Goal: Information Seeking & Learning: Check status

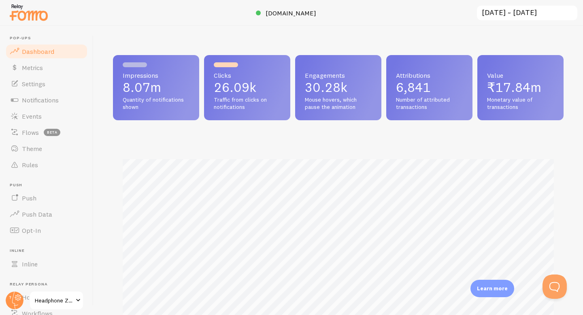
click at [506, 11] on input "[DATE] ~ [DATE]" at bounding box center [527, 13] width 102 height 17
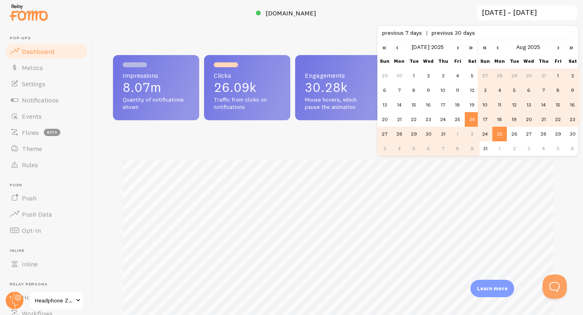
click at [498, 117] on td "18" at bounding box center [499, 119] width 15 height 15
click at [486, 132] on td "24" at bounding box center [485, 134] width 15 height 15
type input "[DATE] ~ [DATE]"
click at [319, 27] on div "Impressions 8.01m Quantity of notifications shown Clicks 25.94k Traffic from cl…" at bounding box center [337, 170] width 489 height 289
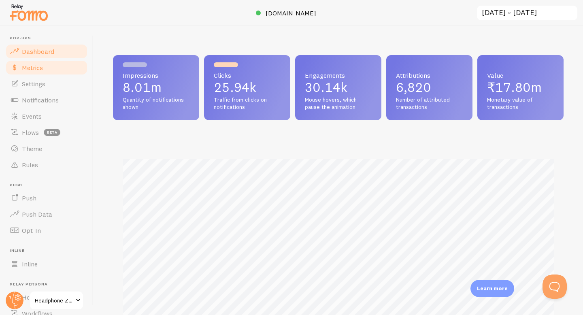
click at [42, 64] on span "Metrics" at bounding box center [32, 68] width 21 height 8
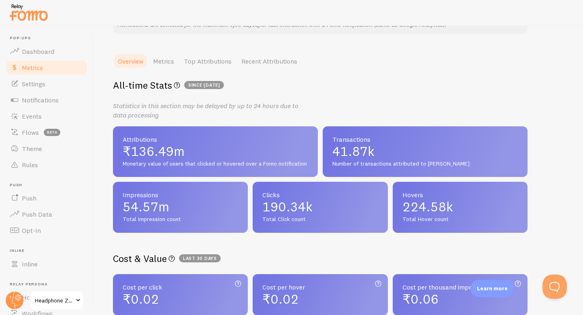
scroll to position [94, 0]
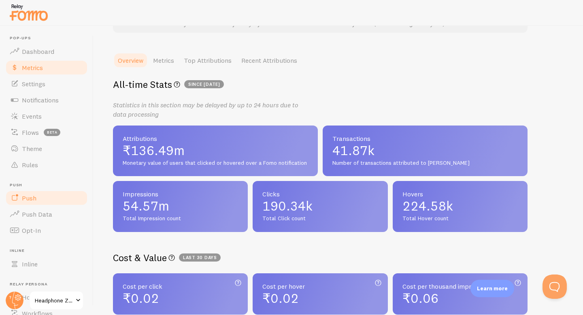
click at [55, 197] on link "Push" at bounding box center [46, 198] width 83 height 16
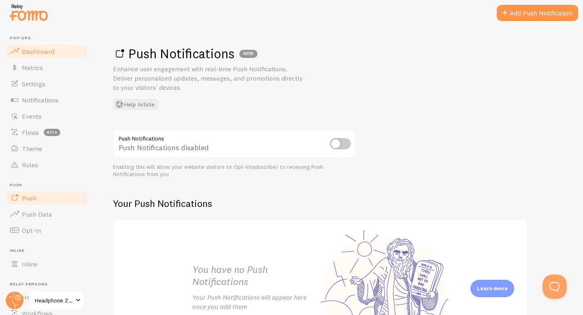
click at [41, 56] on link "Dashboard" at bounding box center [46, 51] width 83 height 16
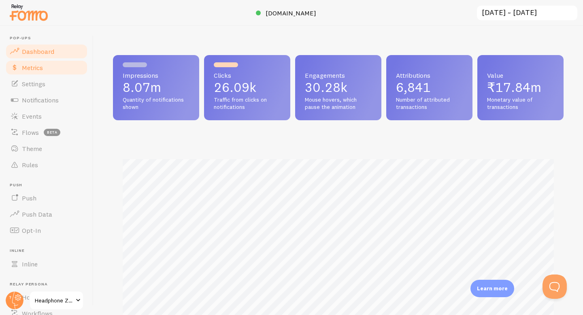
scroll to position [212, 450]
click at [45, 69] on link "Metrics" at bounding box center [46, 67] width 83 height 16
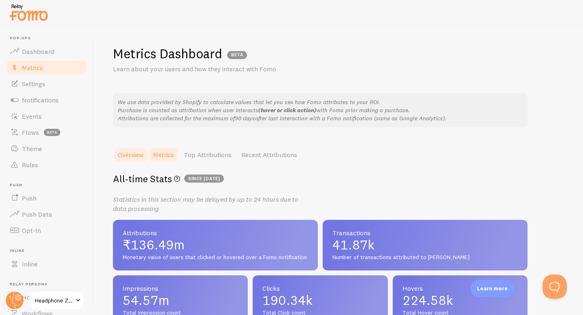
click at [171, 152] on link "Metrics" at bounding box center [163, 155] width 31 height 16
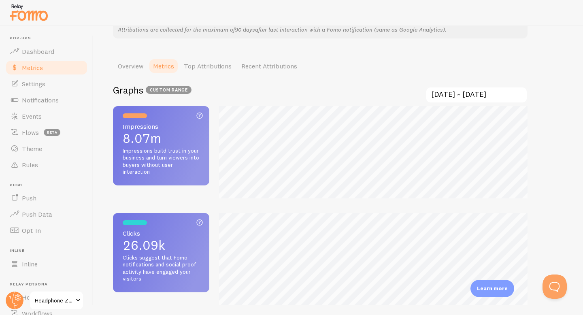
scroll to position [89, 0]
click at [452, 96] on input "[DATE] ~ [DATE]" at bounding box center [476, 94] width 102 height 17
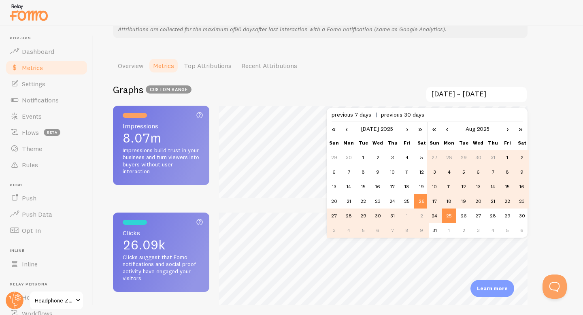
click at [450, 202] on td "18" at bounding box center [449, 201] width 15 height 15
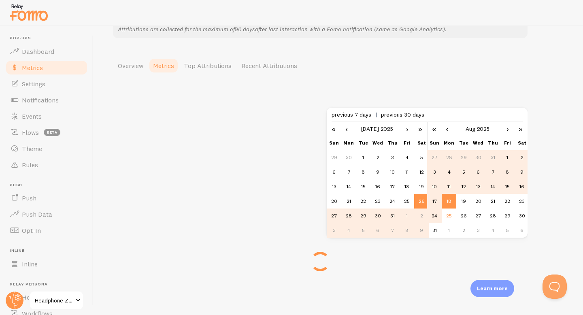
click at [433, 217] on td "24" at bounding box center [434, 215] width 15 height 15
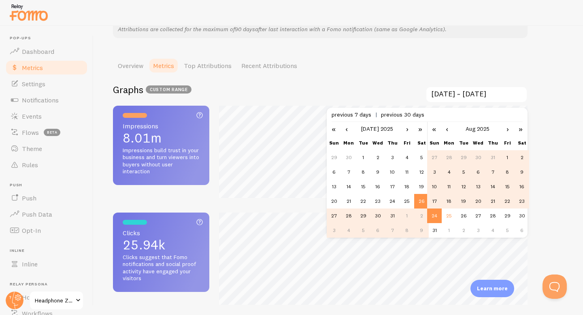
click at [449, 201] on td "18" at bounding box center [449, 201] width 15 height 15
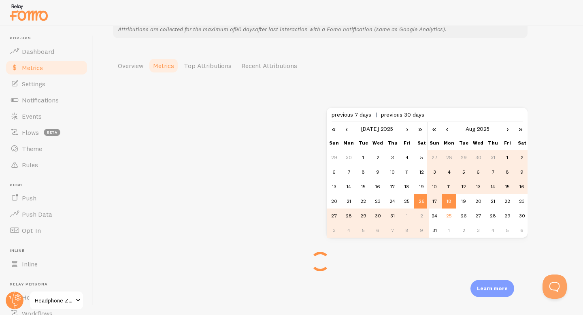
click at [449, 201] on td "18" at bounding box center [449, 201] width 15 height 15
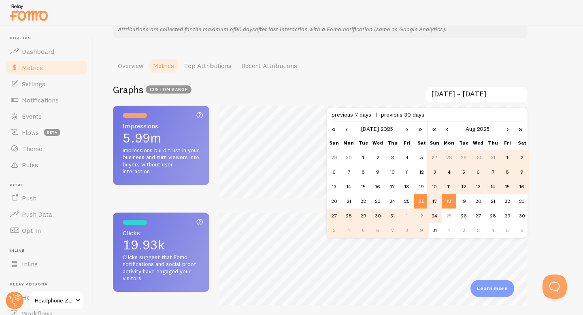
click at [436, 214] on td "24" at bounding box center [434, 215] width 15 height 15
click at [405, 131] on link "›" at bounding box center [407, 129] width 12 height 14
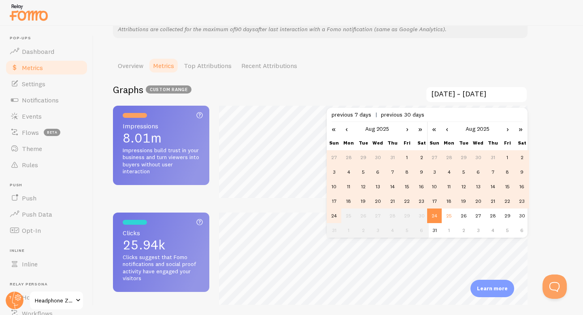
click at [350, 202] on td "18" at bounding box center [348, 201] width 15 height 15
type input "[DATE] ~ [DATE]"
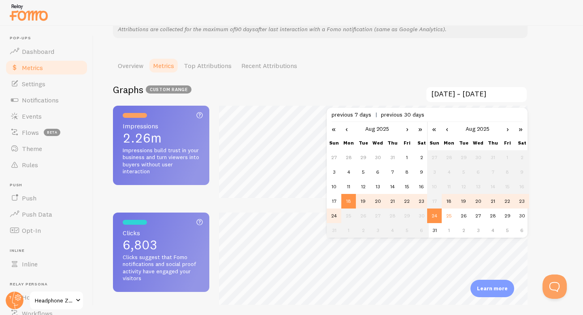
click at [530, 135] on div at bounding box center [373, 152] width 318 height 92
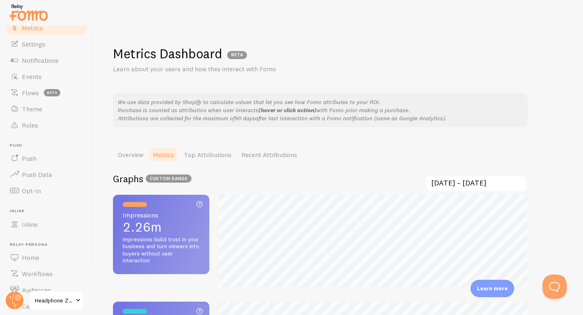
scroll to position [55, 0]
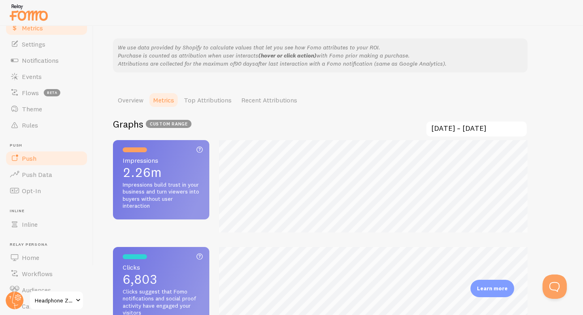
click at [34, 151] on link "Push" at bounding box center [46, 158] width 83 height 16
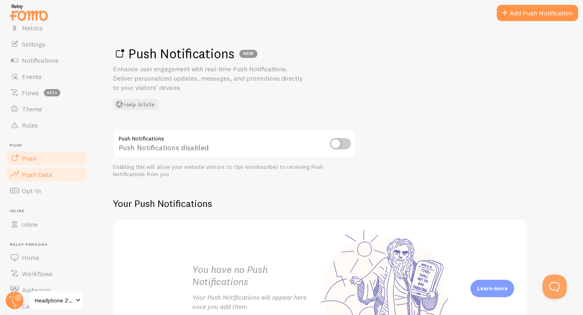
click at [31, 176] on span "Push Data" at bounding box center [37, 174] width 30 height 8
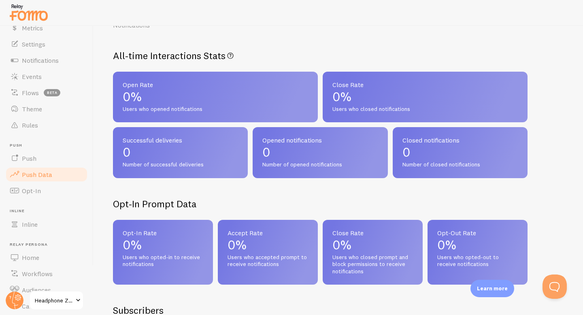
scroll to position [51, 0]
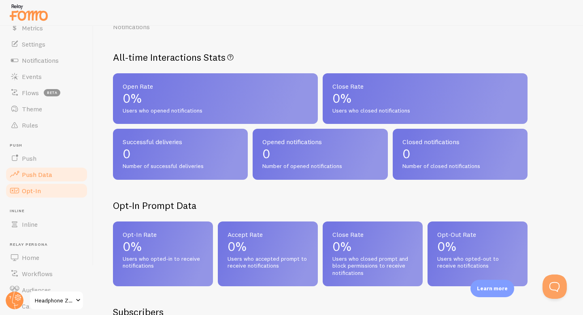
click at [38, 192] on span "Opt-In" at bounding box center [31, 191] width 19 height 8
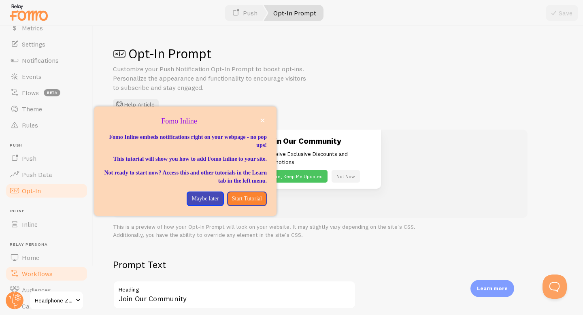
scroll to position [93, 0]
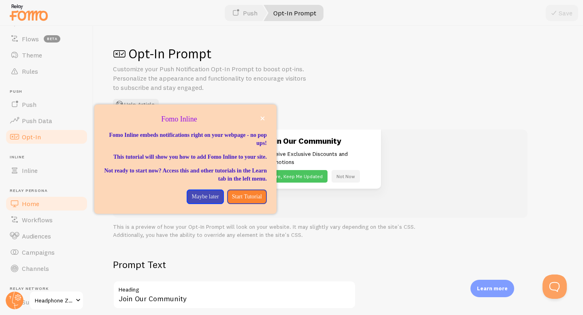
click at [30, 202] on span "Home" at bounding box center [30, 204] width 17 height 8
click at [191, 201] on p "Maybe later" at bounding box center [204, 197] width 27 height 8
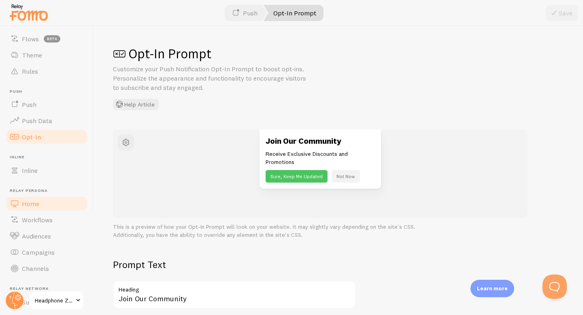
click at [56, 207] on link "Home" at bounding box center [46, 203] width 83 height 16
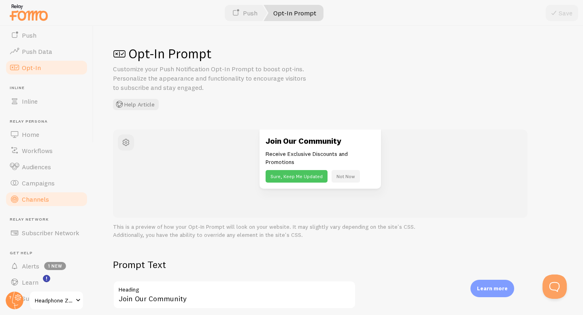
scroll to position [165, 0]
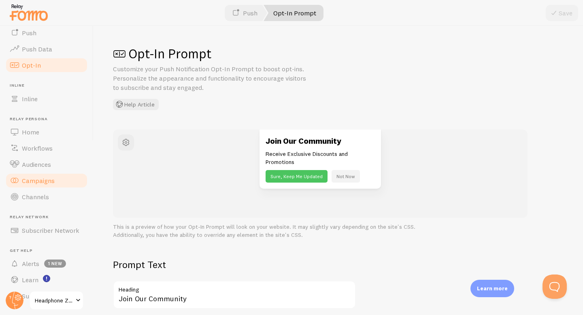
click at [30, 183] on span "Campaigns" at bounding box center [38, 180] width 33 height 8
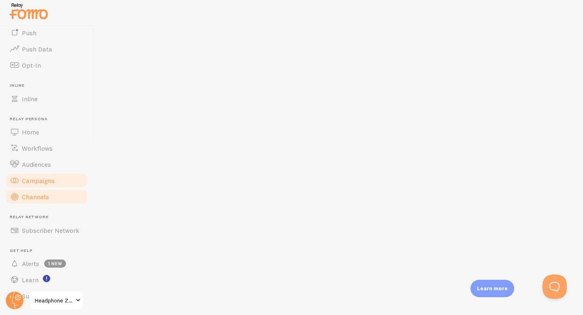
click at [42, 200] on span "Channels" at bounding box center [35, 197] width 27 height 8
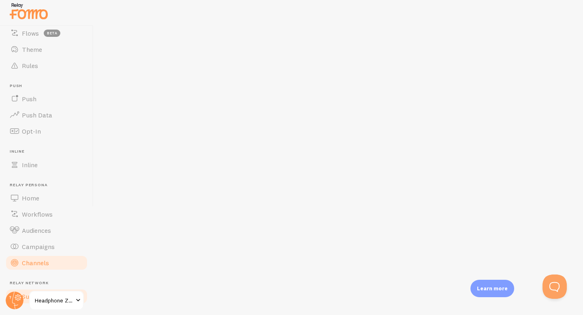
scroll to position [99, 0]
click at [31, 106] on link "Push" at bounding box center [46, 99] width 83 height 16
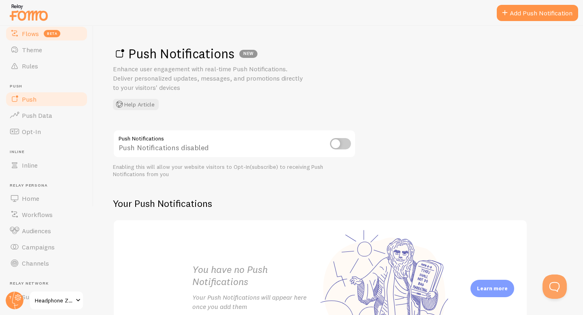
click at [22, 30] on span "Flows" at bounding box center [30, 34] width 17 height 8
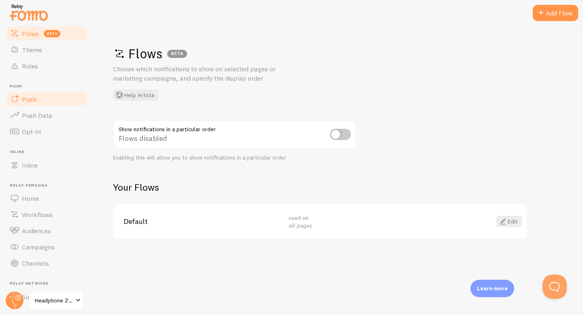
click at [26, 103] on link "Push" at bounding box center [46, 99] width 83 height 16
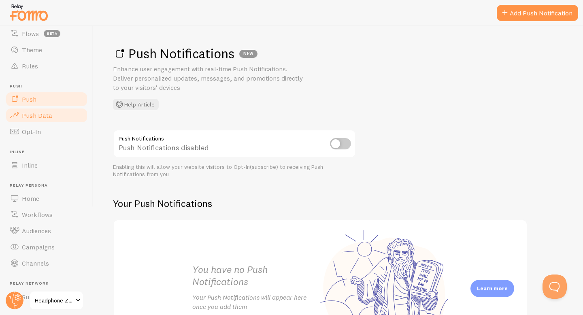
click at [30, 115] on span "Push Data" at bounding box center [37, 115] width 30 height 8
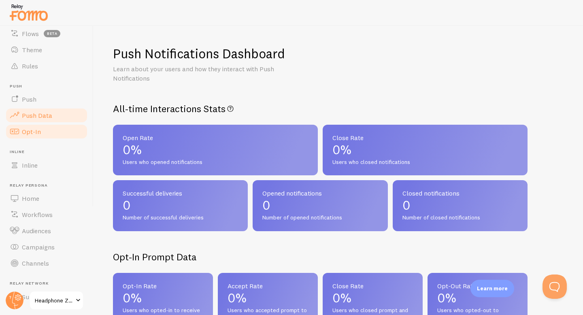
click at [27, 132] on span "Opt-In" at bounding box center [31, 131] width 19 height 8
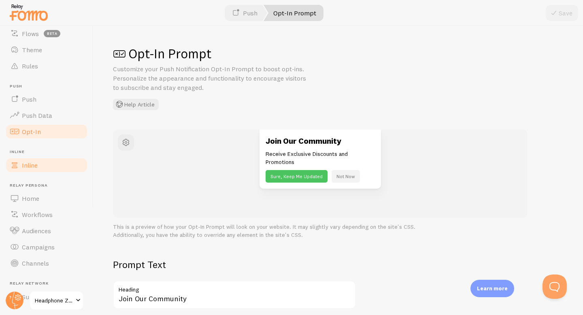
click at [28, 163] on span "Inline" at bounding box center [30, 165] width 16 height 8
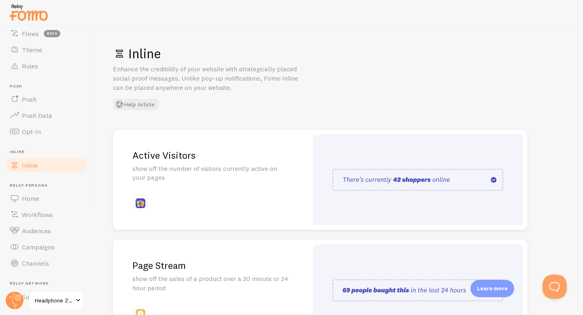
click at [31, 180] on ul "Pop-ups Dashboard Metrics Settings Notifications Events Flows beta Theme Rules …" at bounding box center [46, 153] width 83 height 433
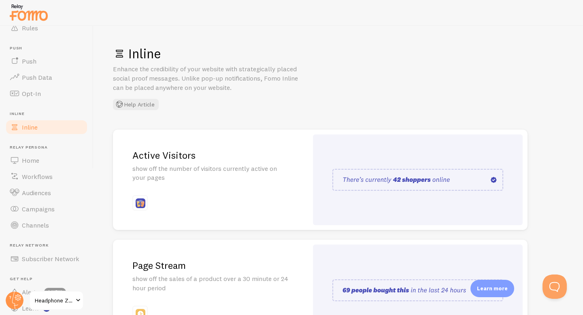
scroll to position [136, 0]
click at [22, 64] on span "Push" at bounding box center [29, 61] width 15 height 8
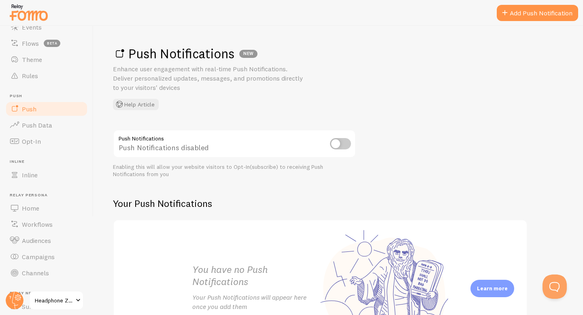
scroll to position [85, 0]
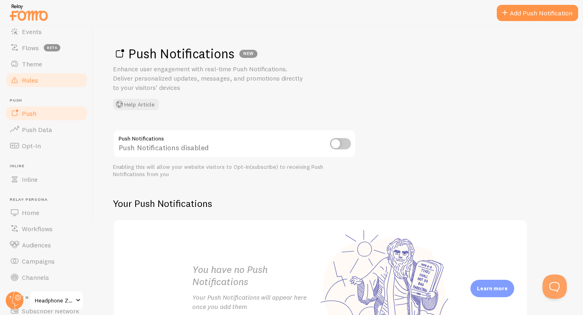
click at [21, 80] on link "Rules" at bounding box center [46, 80] width 83 height 16
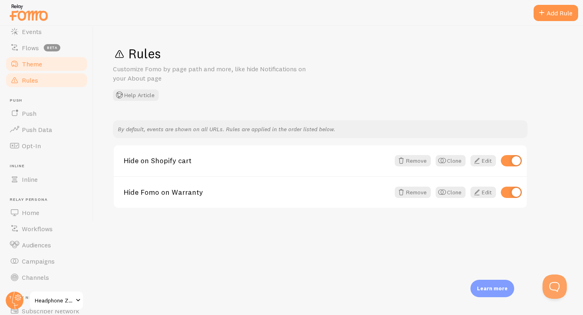
click at [26, 69] on link "Theme" at bounding box center [46, 64] width 83 height 16
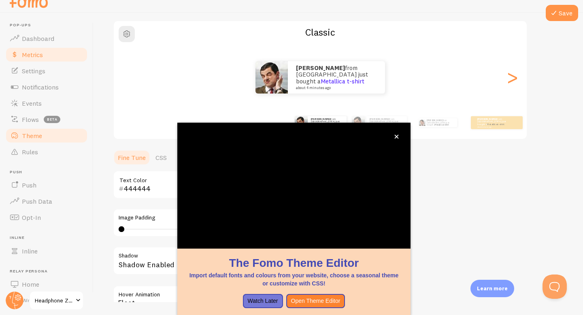
click at [47, 55] on link "Metrics" at bounding box center [46, 55] width 83 height 16
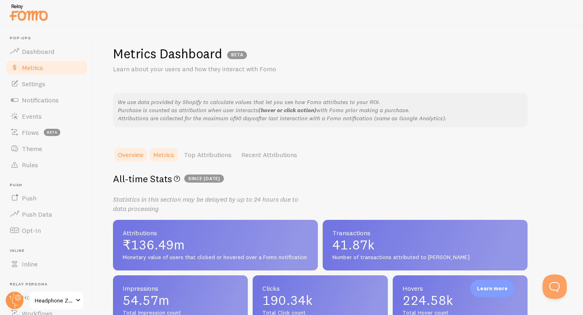
click at [164, 151] on link "Metrics" at bounding box center [163, 155] width 31 height 16
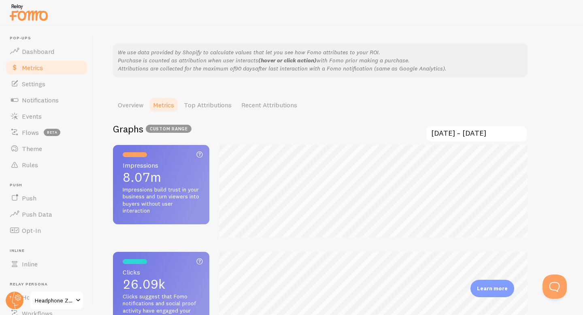
scroll to position [63, 0]
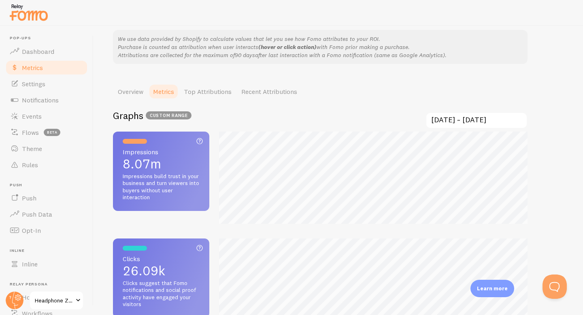
click at [449, 124] on input "[DATE] ~ [DATE]" at bounding box center [476, 120] width 102 height 17
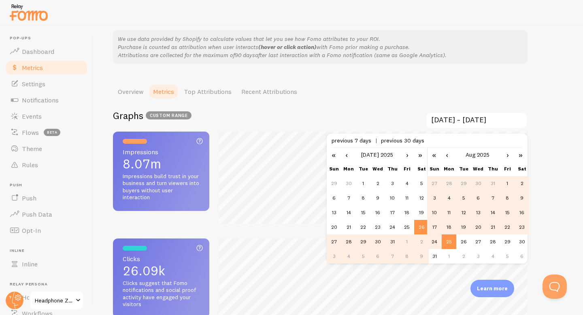
click at [352, 240] on td "28" at bounding box center [348, 241] width 15 height 15
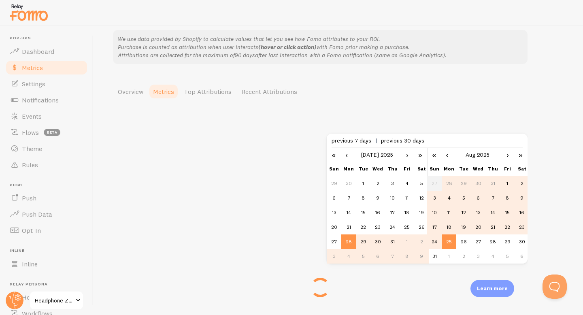
scroll to position [404386, 404118]
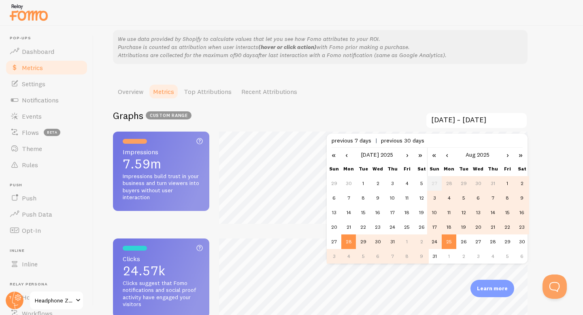
click at [406, 155] on link "›" at bounding box center [407, 155] width 12 height 14
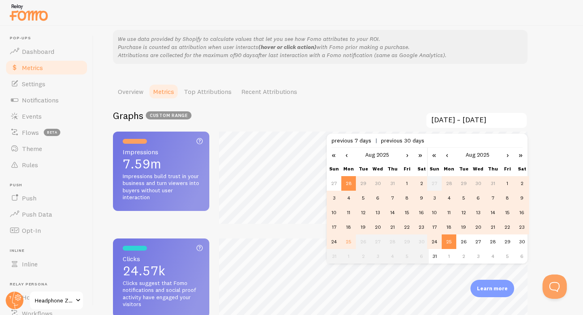
click at [347, 227] on td "18" at bounding box center [348, 227] width 15 height 15
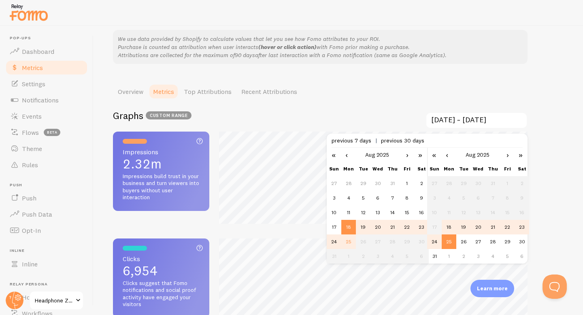
click at [435, 242] on td "24" at bounding box center [434, 241] width 15 height 15
click at [550, 111] on div "Metrics Dashboard BETA Learn about your users and how they interact with Fomo W…" at bounding box center [337, 170] width 489 height 289
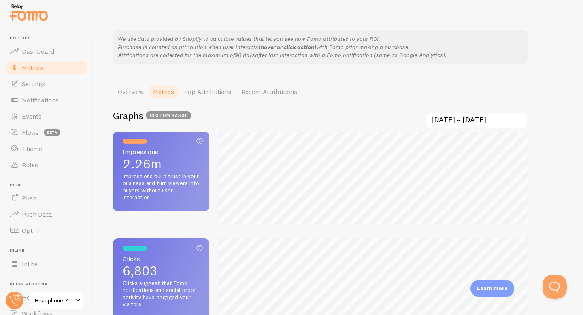
click at [458, 121] on input "[DATE] ~ [DATE]" at bounding box center [476, 120] width 102 height 17
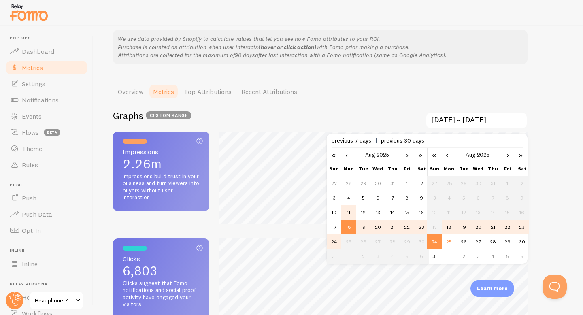
click at [352, 215] on td "11" at bounding box center [348, 212] width 15 height 15
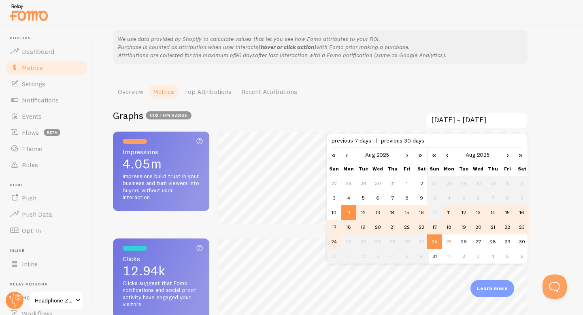
click at [437, 226] on td "17" at bounding box center [434, 227] width 15 height 15
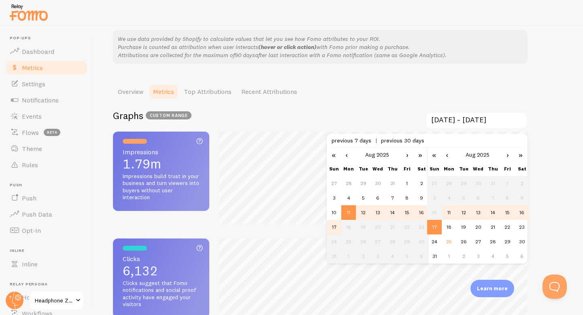
click at [335, 227] on td "17" at bounding box center [334, 227] width 15 height 15
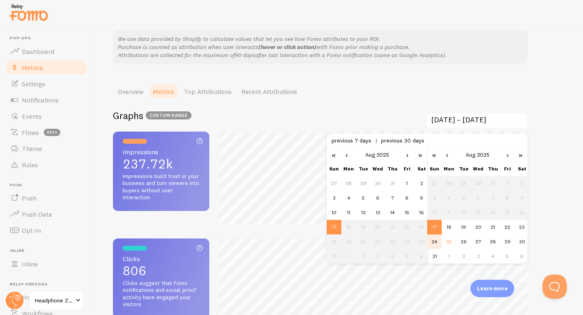
click at [434, 241] on td "24" at bounding box center [434, 241] width 15 height 15
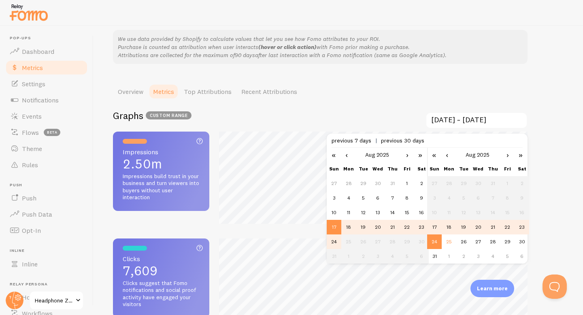
click at [346, 228] on td "18" at bounding box center [348, 227] width 15 height 15
type input "[DATE] ~ [DATE]"
click at [582, 187] on div "Metrics Dashboard BETA Learn about your users and how they interact with Fomo W…" at bounding box center [337, 170] width 489 height 289
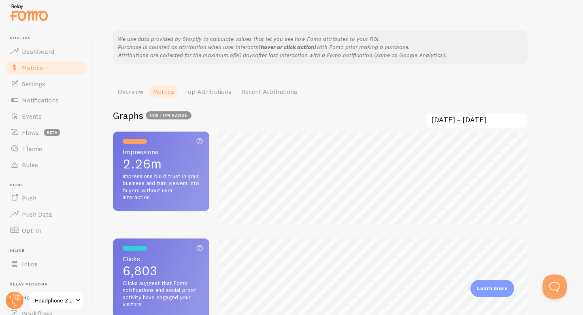
drag, startPoint x: 120, startPoint y: 270, endPoint x: 161, endPoint y: 272, distance: 40.9
click at [161, 272] on div "Clicks Total click count 6,803 Clicks suggest that Fomo notifications and socia…" at bounding box center [161, 277] width 96 height 79
copy span "6,803"
drag, startPoint x: 125, startPoint y: 163, endPoint x: 168, endPoint y: 166, distance: 43.0
click at [168, 166] on span "2.26m" at bounding box center [161, 163] width 77 height 13
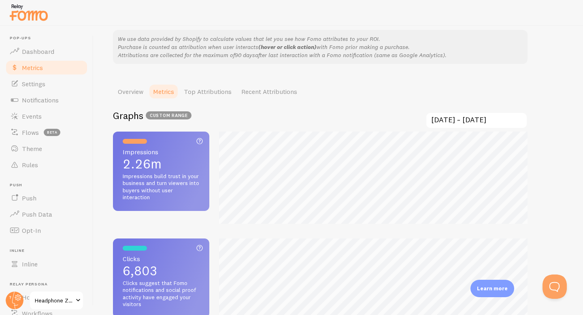
copy span "2.26m"
